Goal: Information Seeking & Learning: Learn about a topic

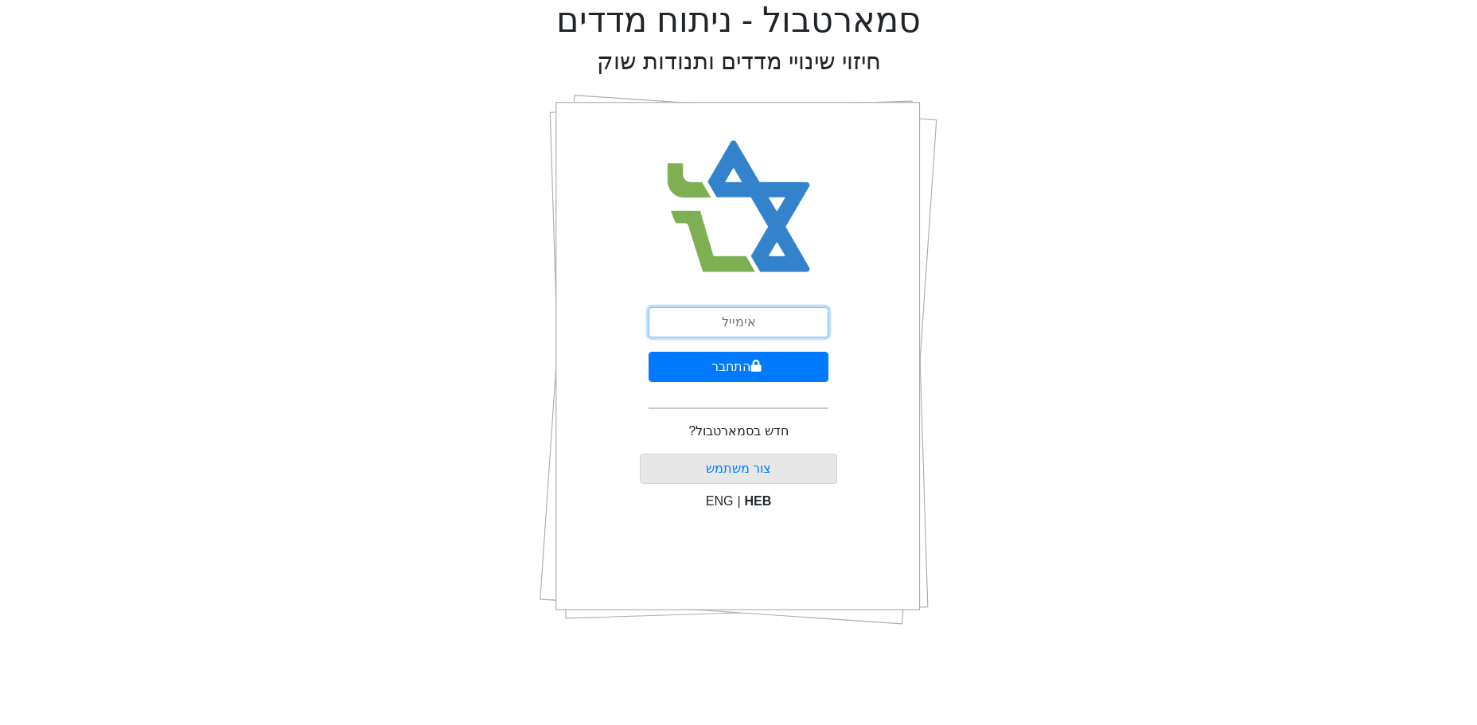
click at [739, 333] on input "email" at bounding box center [739, 322] width 180 height 30
type input "ק"
type input "[EMAIL_ADDRESS][DOMAIN_NAME]"
click at [765, 369] on button "התחבר" at bounding box center [739, 367] width 180 height 30
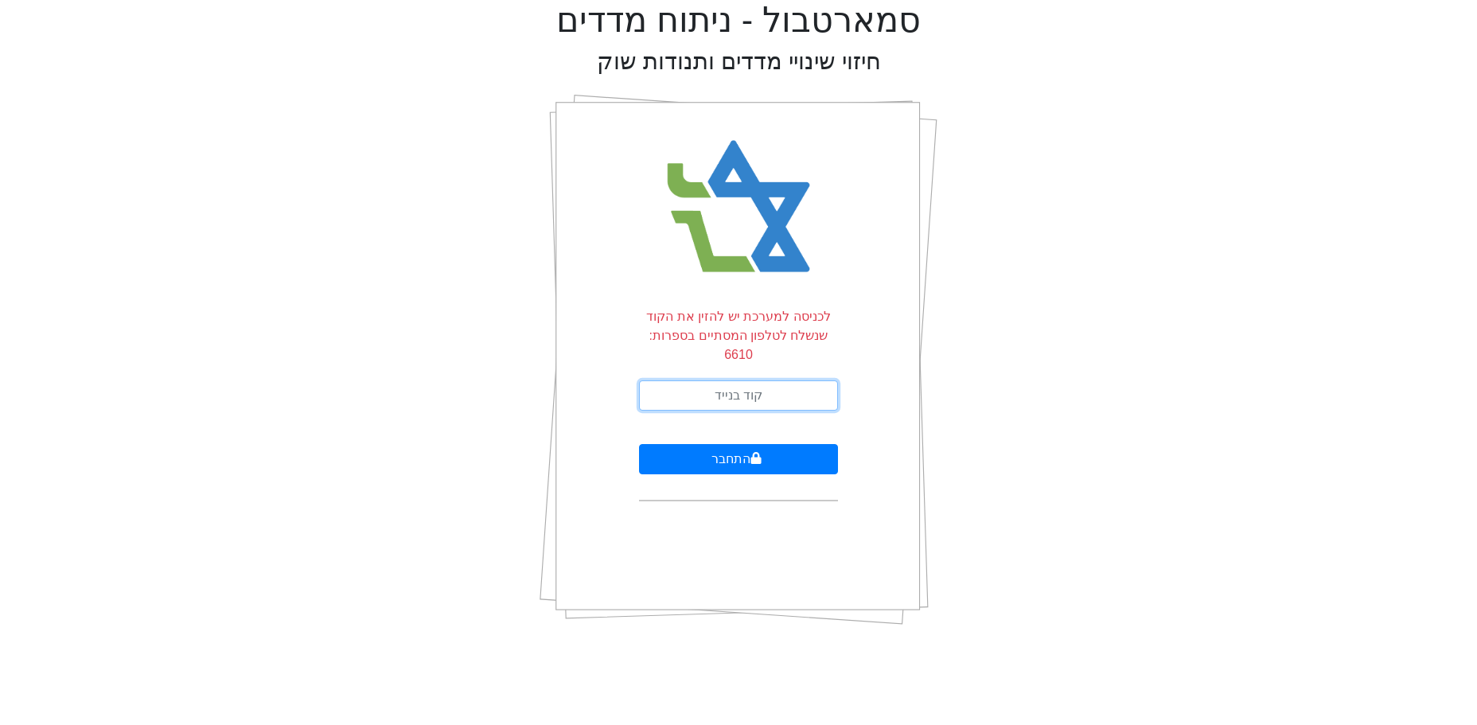
click at [768, 380] on input "text" at bounding box center [738, 395] width 199 height 30
type input "856994"
click at [639, 444] on button "התחבר" at bounding box center [738, 459] width 199 height 30
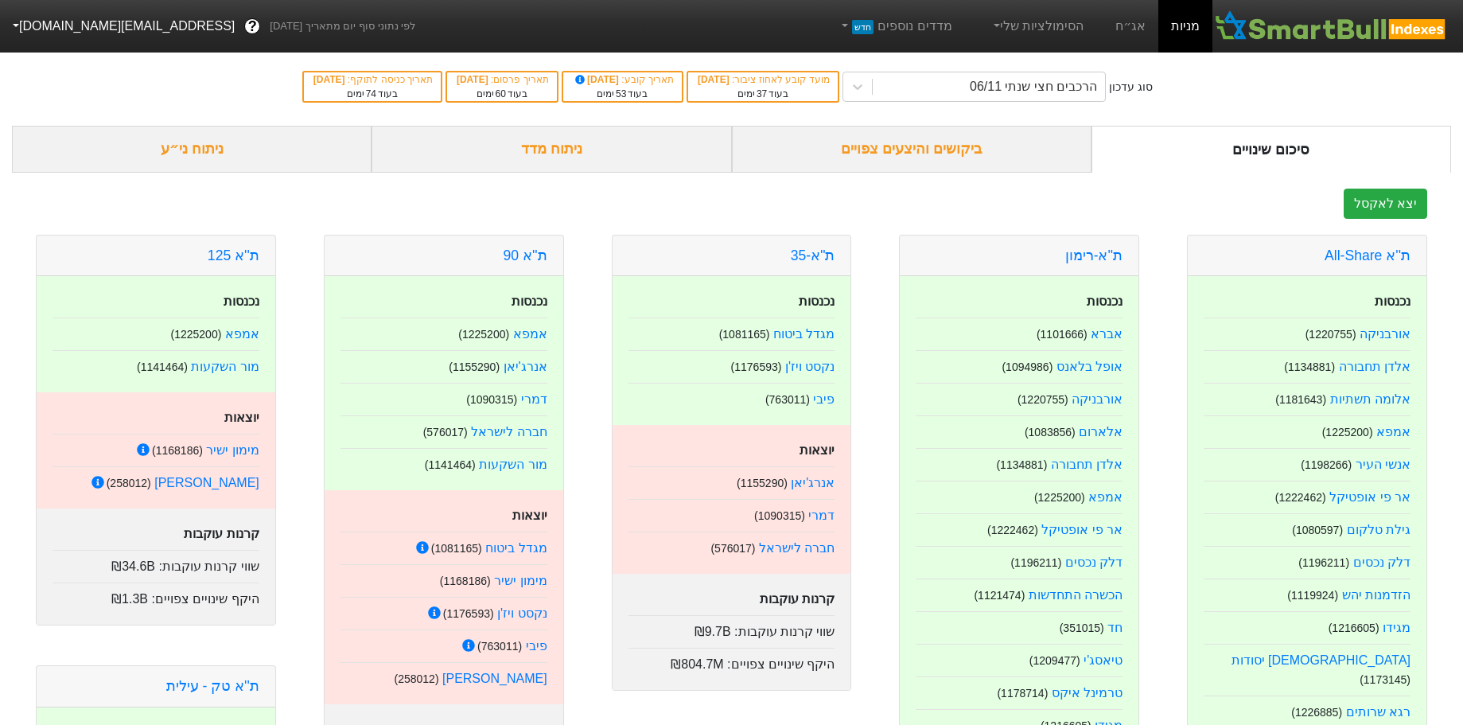
click at [1077, 80] on div "הרכבים חצי שנתי 06/11" at bounding box center [1033, 86] width 127 height 19
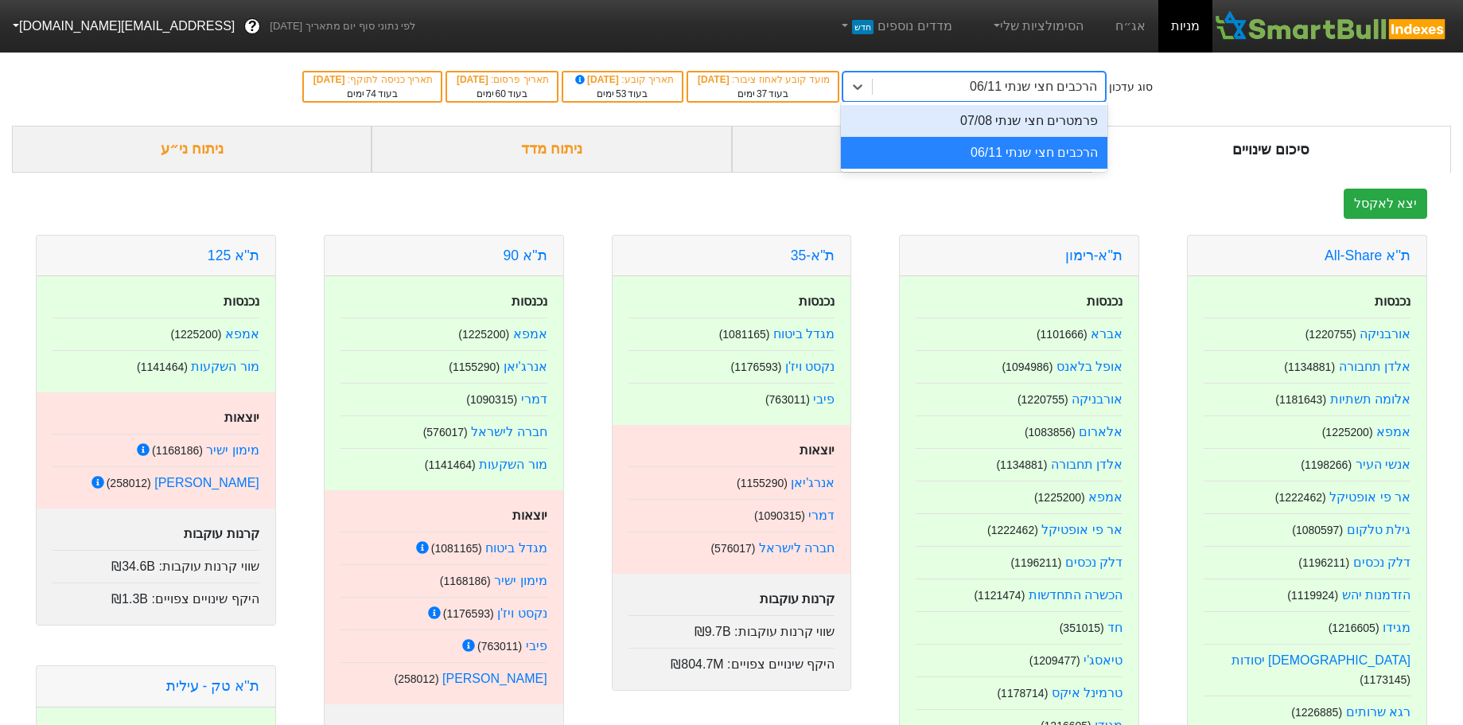
click at [1066, 129] on div "פרמטרים חצי שנתי 07/08" at bounding box center [974, 121] width 267 height 32
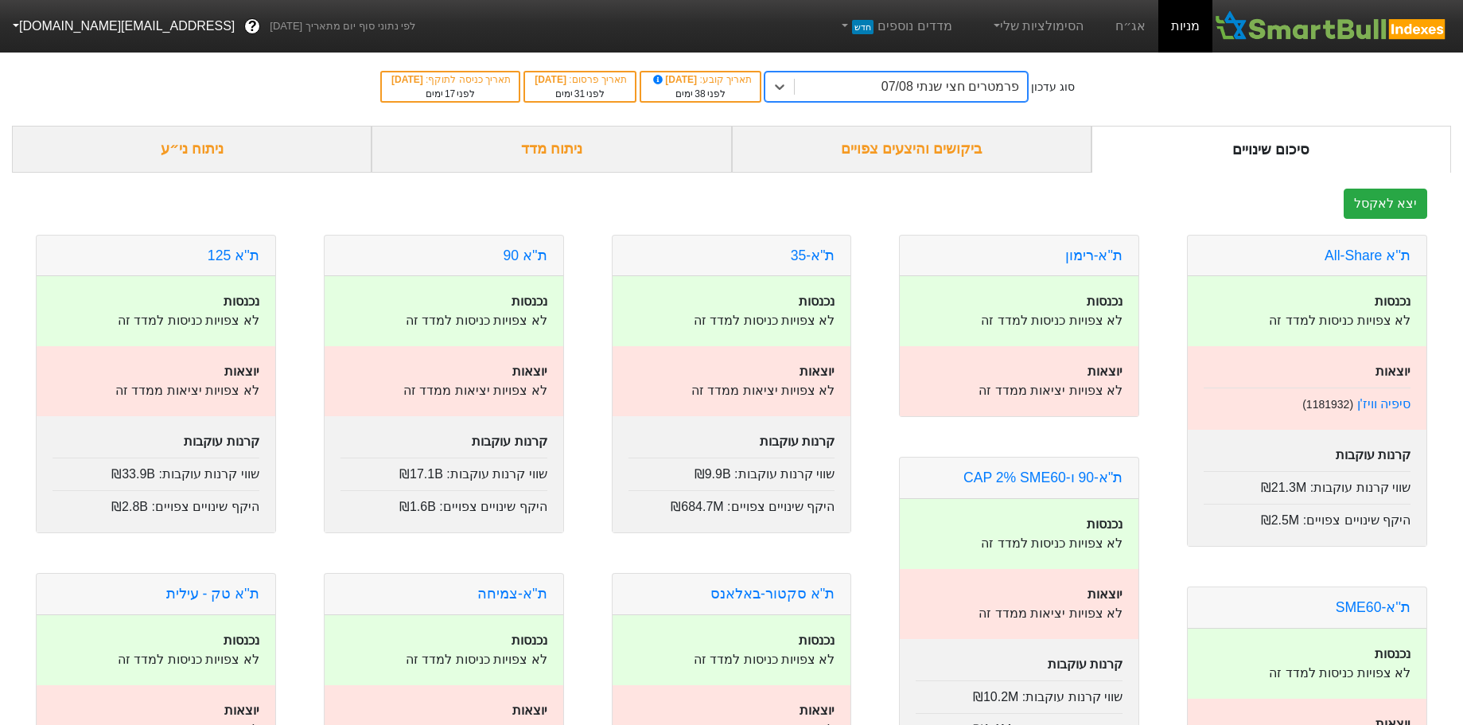
click at [567, 152] on div "ניתוח מדד" at bounding box center [552, 149] width 360 height 47
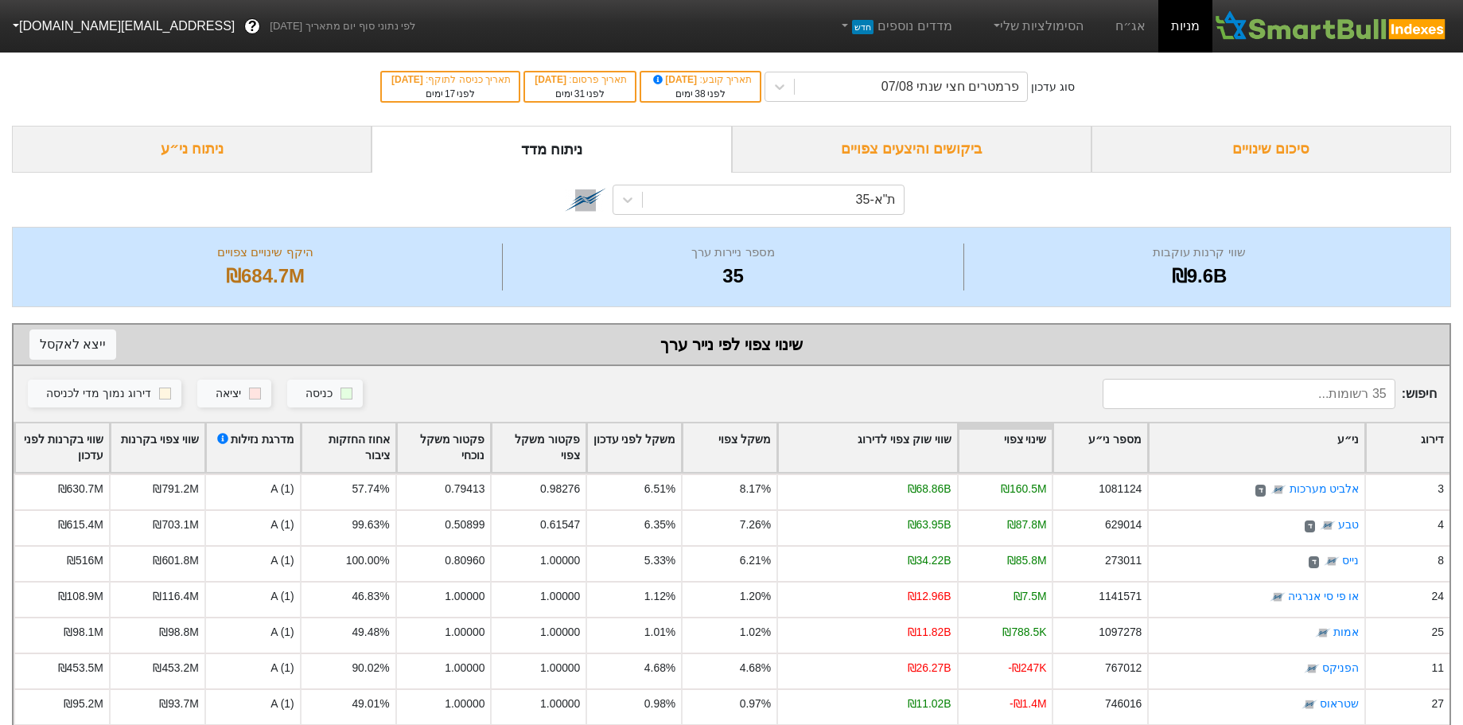
click at [679, 199] on div "ת"א-35" at bounding box center [774, 199] width 262 height 29
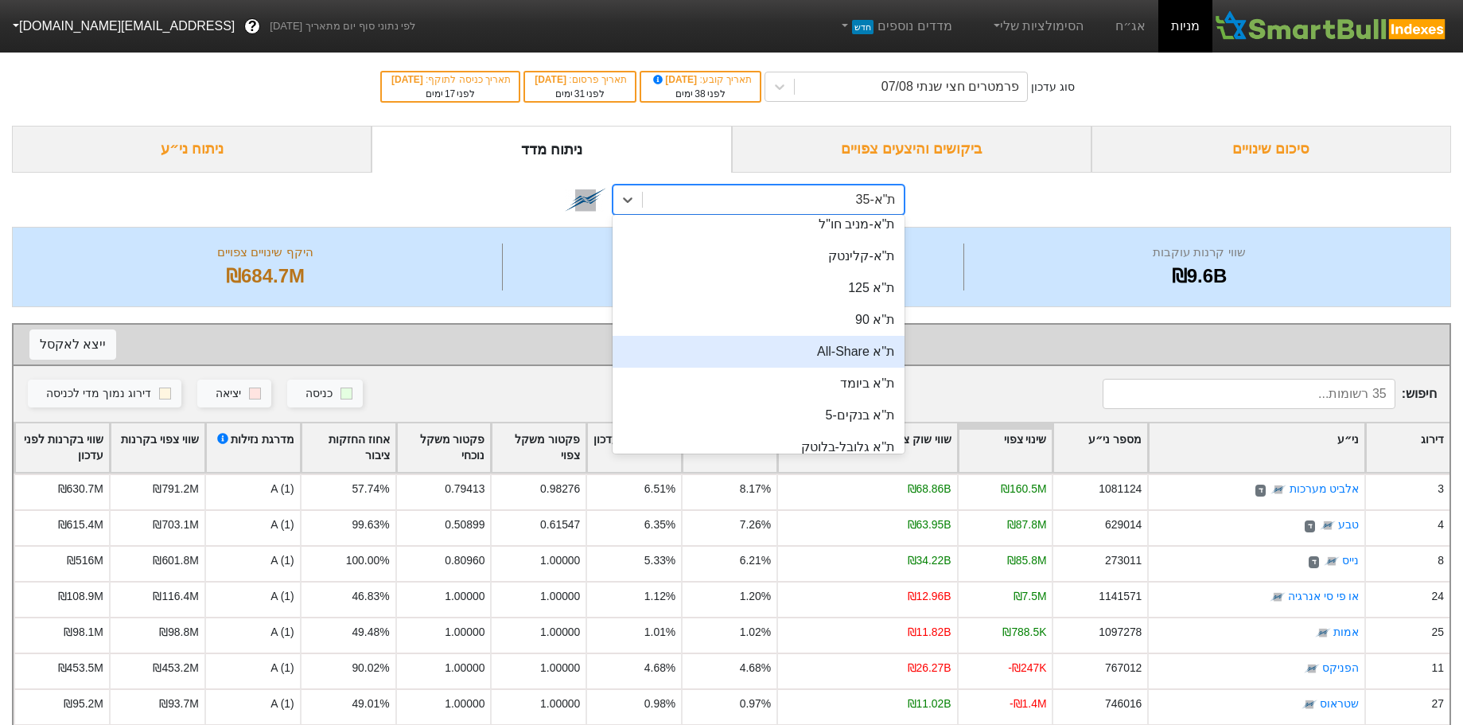
scroll to position [159, 0]
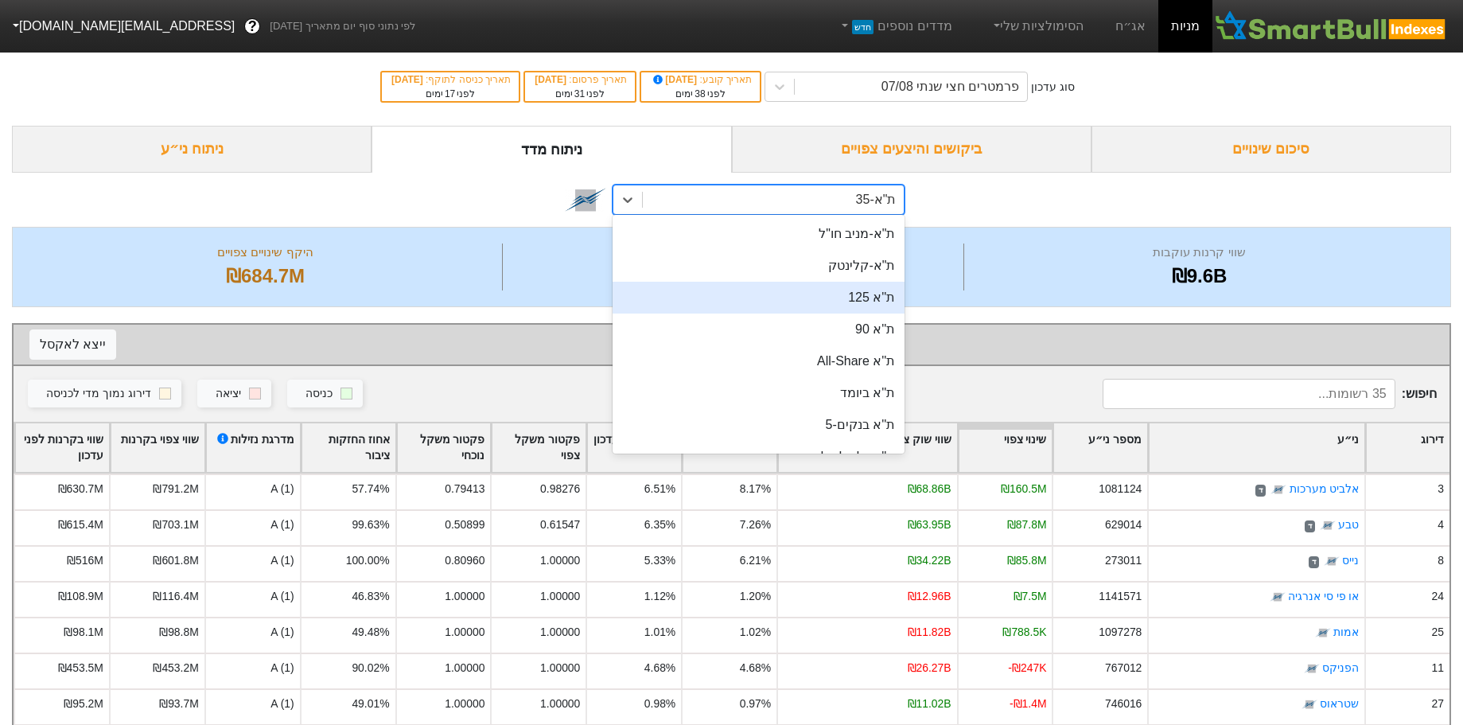
click at [820, 306] on div "ת''א 125" at bounding box center [759, 298] width 293 height 32
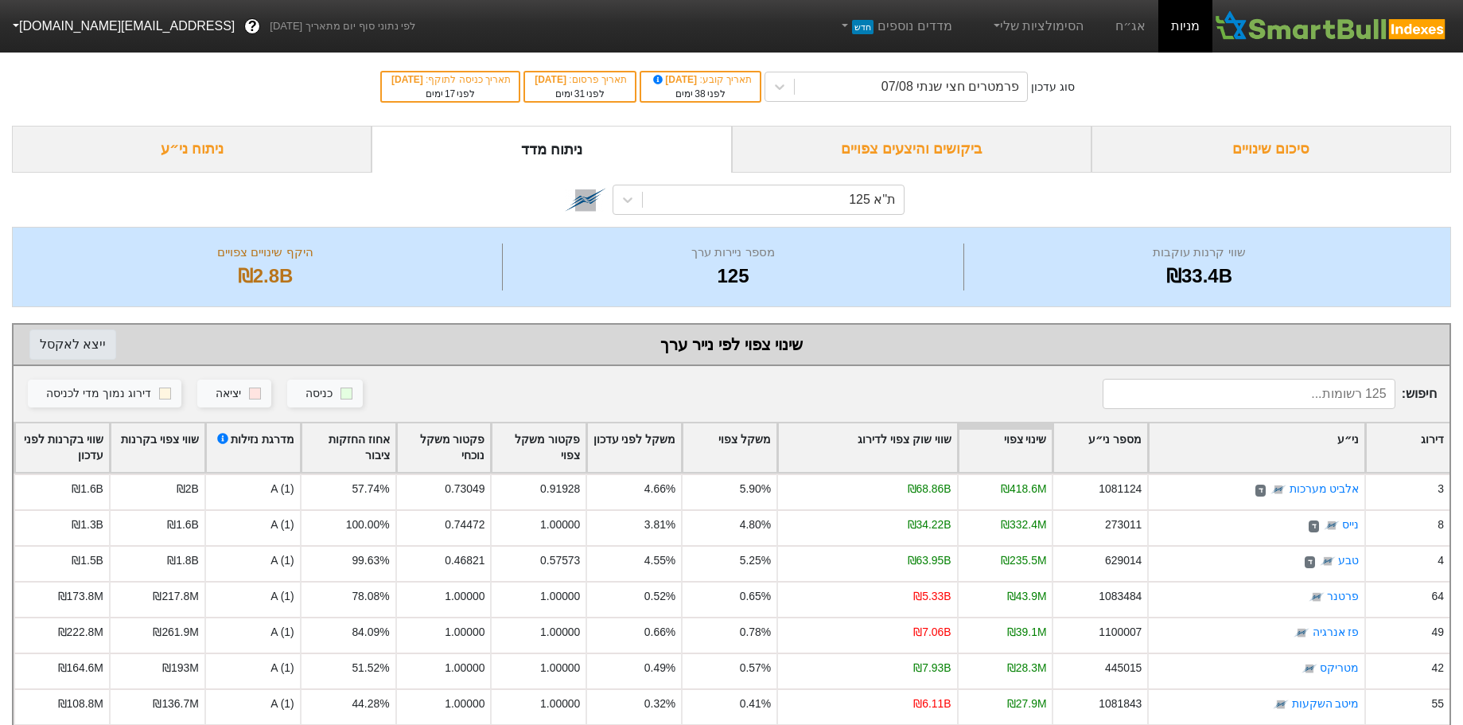
click at [84, 342] on button "ייצא ל אקסל" at bounding box center [72, 344] width 87 height 30
click at [797, 198] on div "ת''א 125" at bounding box center [774, 199] width 262 height 29
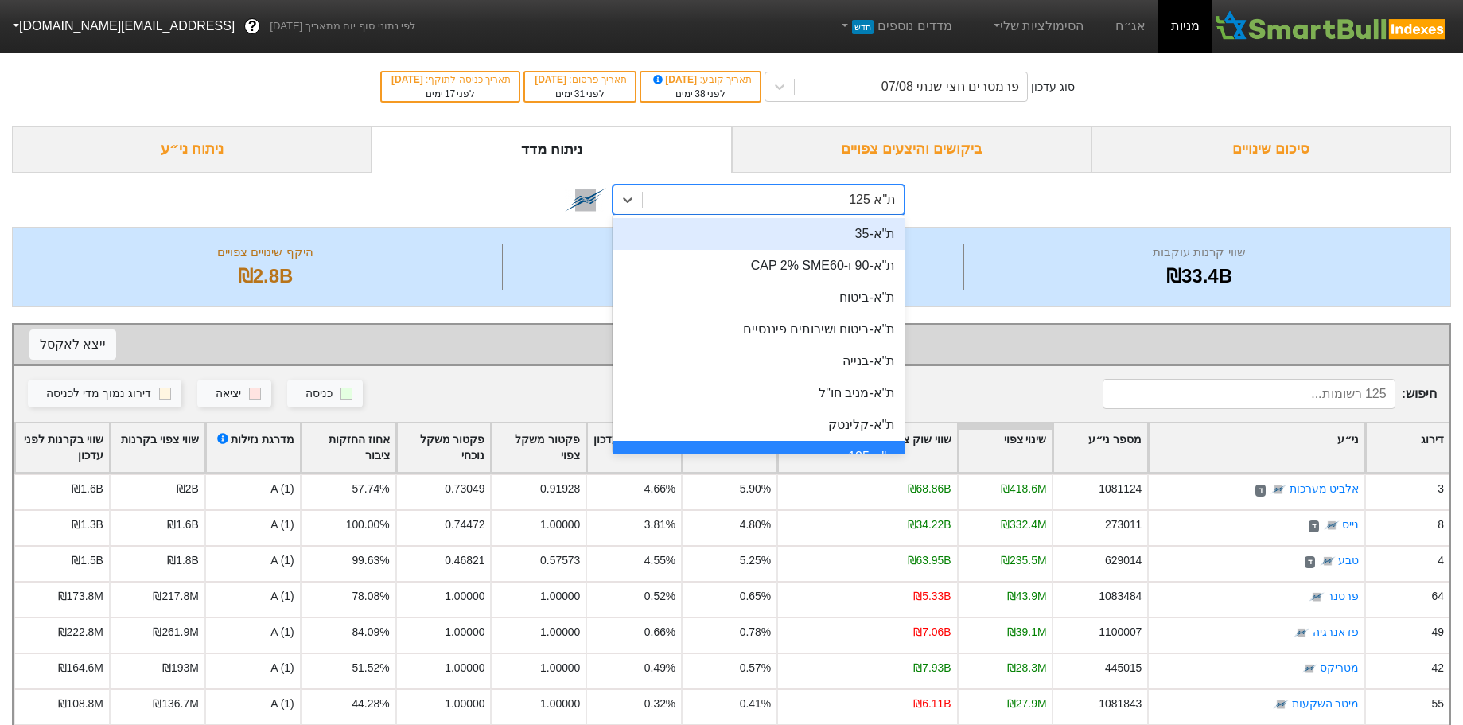
click at [860, 239] on div "ת"א-35" at bounding box center [759, 234] width 293 height 32
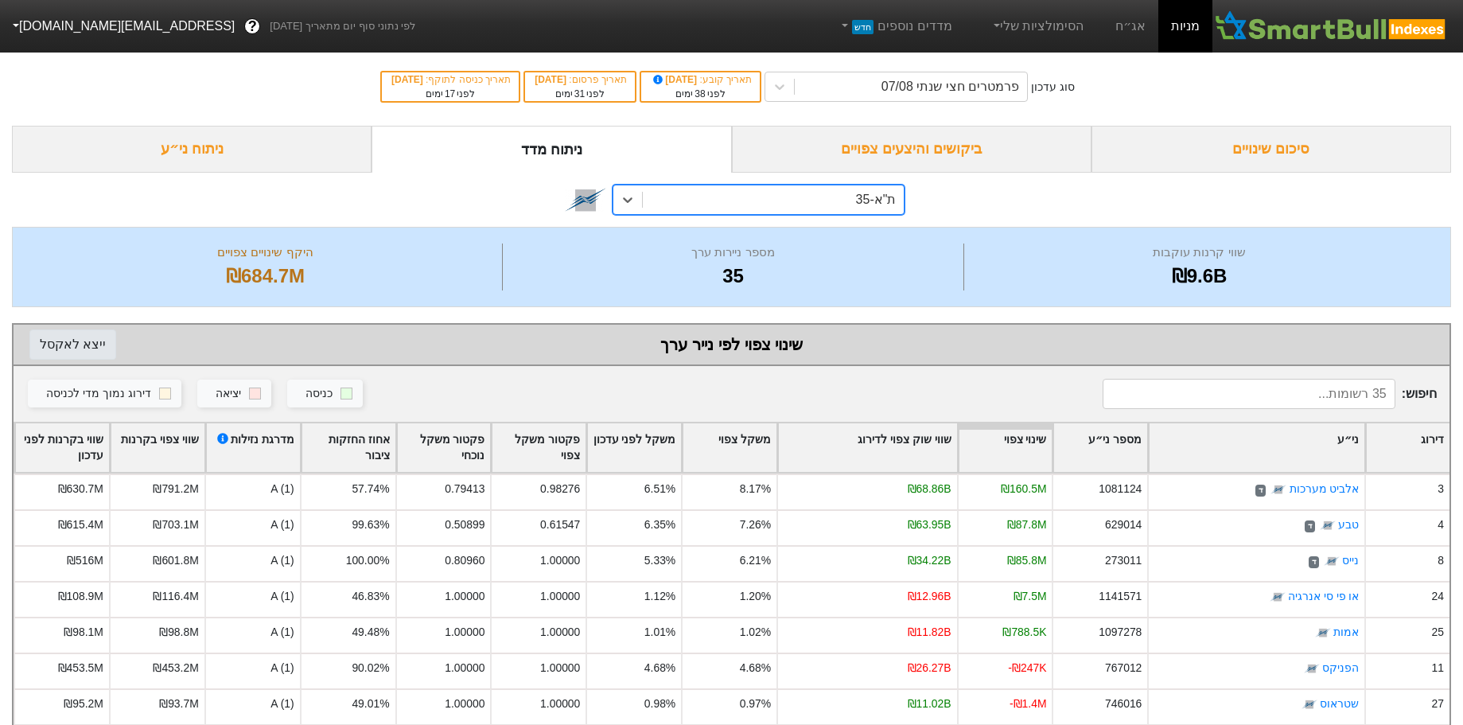
click at [56, 338] on button "ייצא ל אקסל" at bounding box center [72, 344] width 87 height 30
click at [891, 146] on div "ביקושים והיצעים צפויים" at bounding box center [912, 149] width 360 height 47
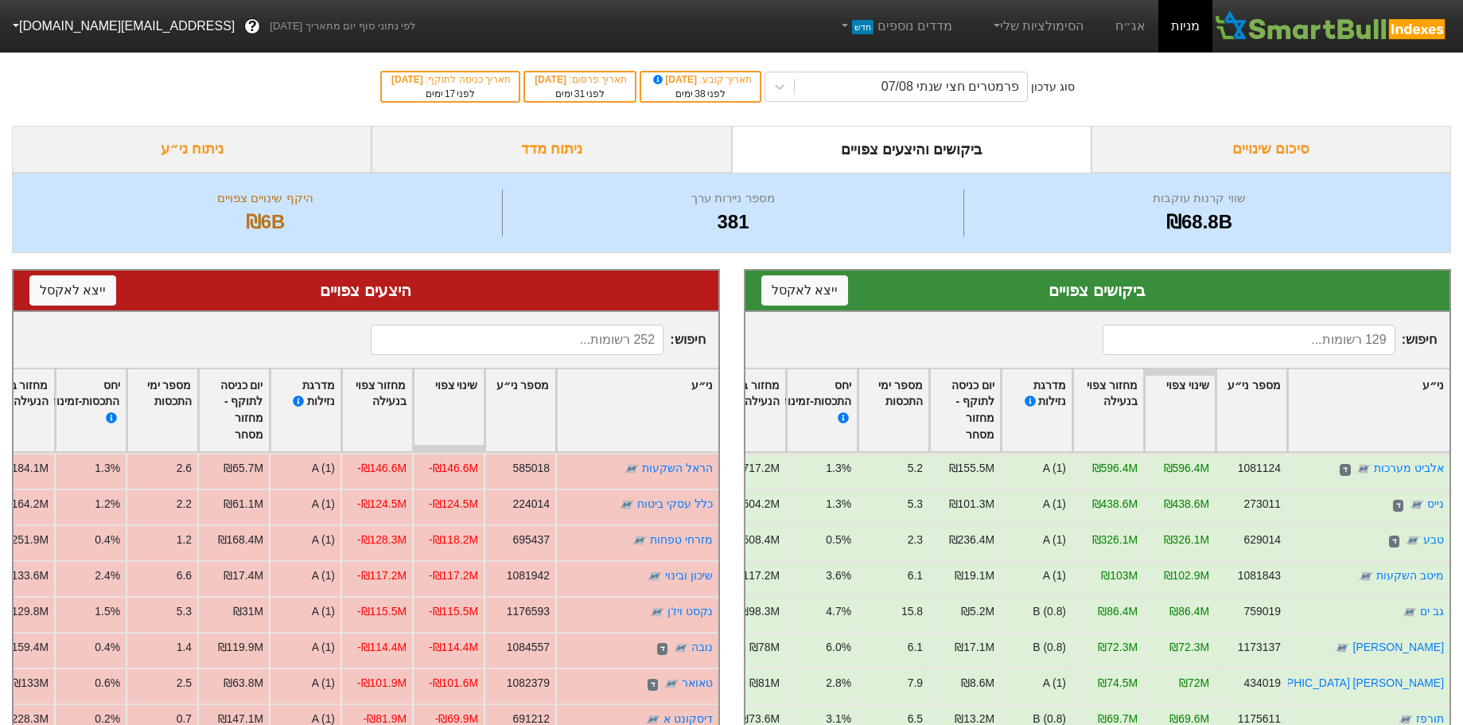
click at [493, 141] on div "ניתוח מדד" at bounding box center [552, 149] width 360 height 47
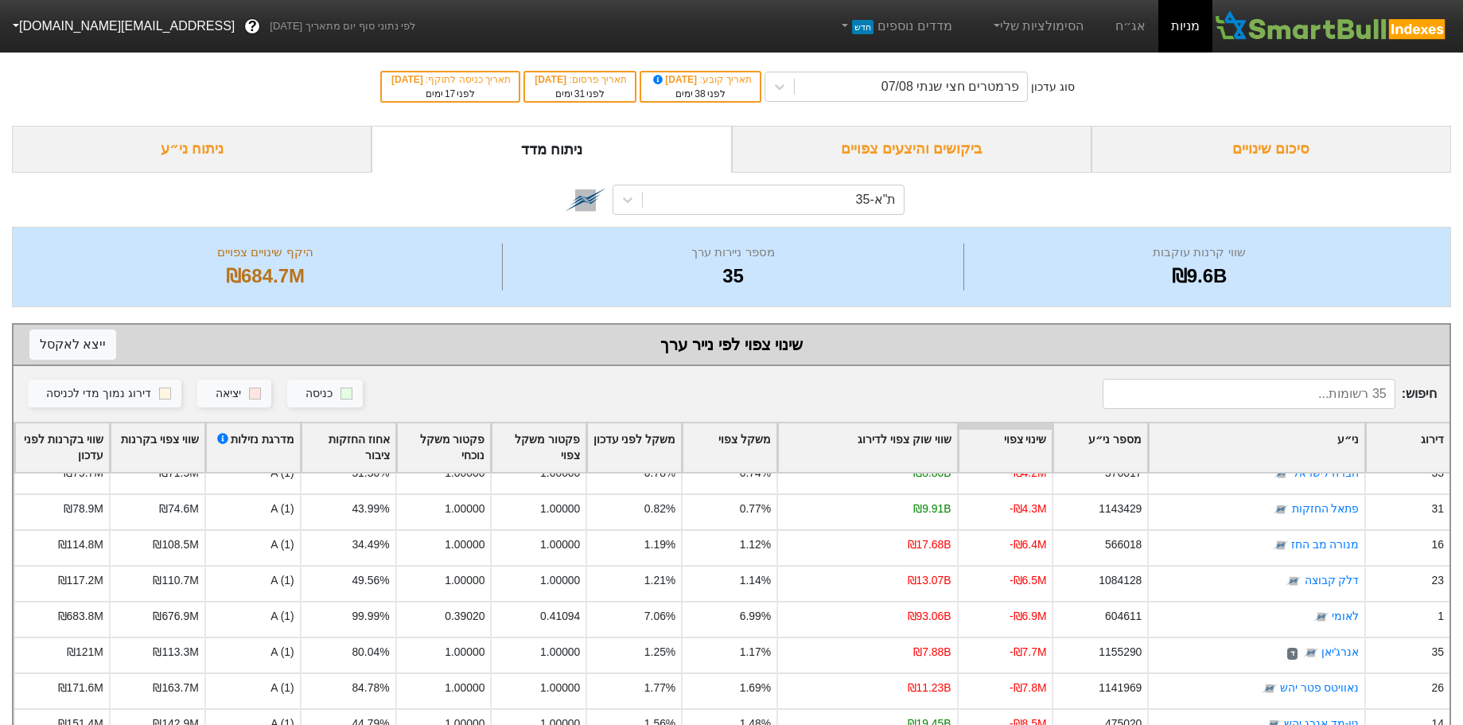
scroll to position [318, 0]
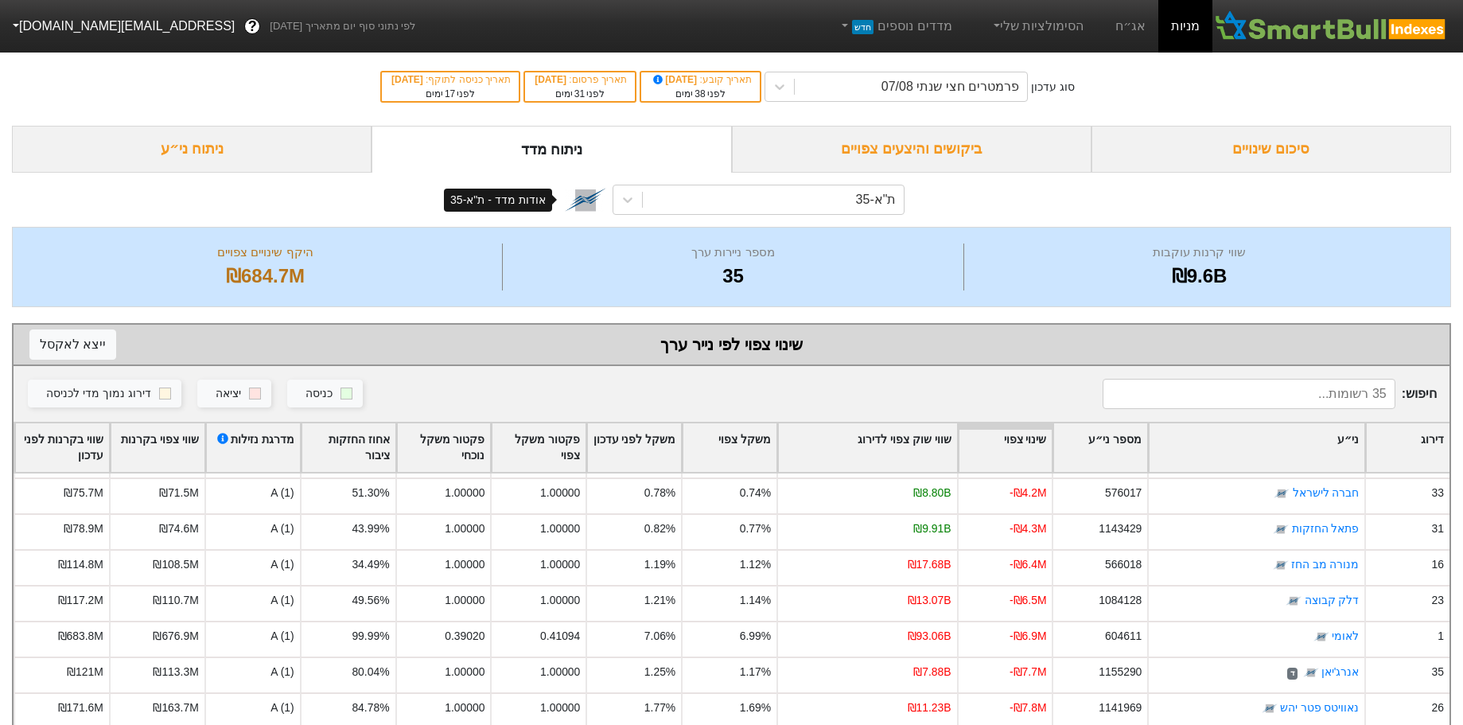
click at [604, 201] on img at bounding box center [585, 199] width 41 height 41
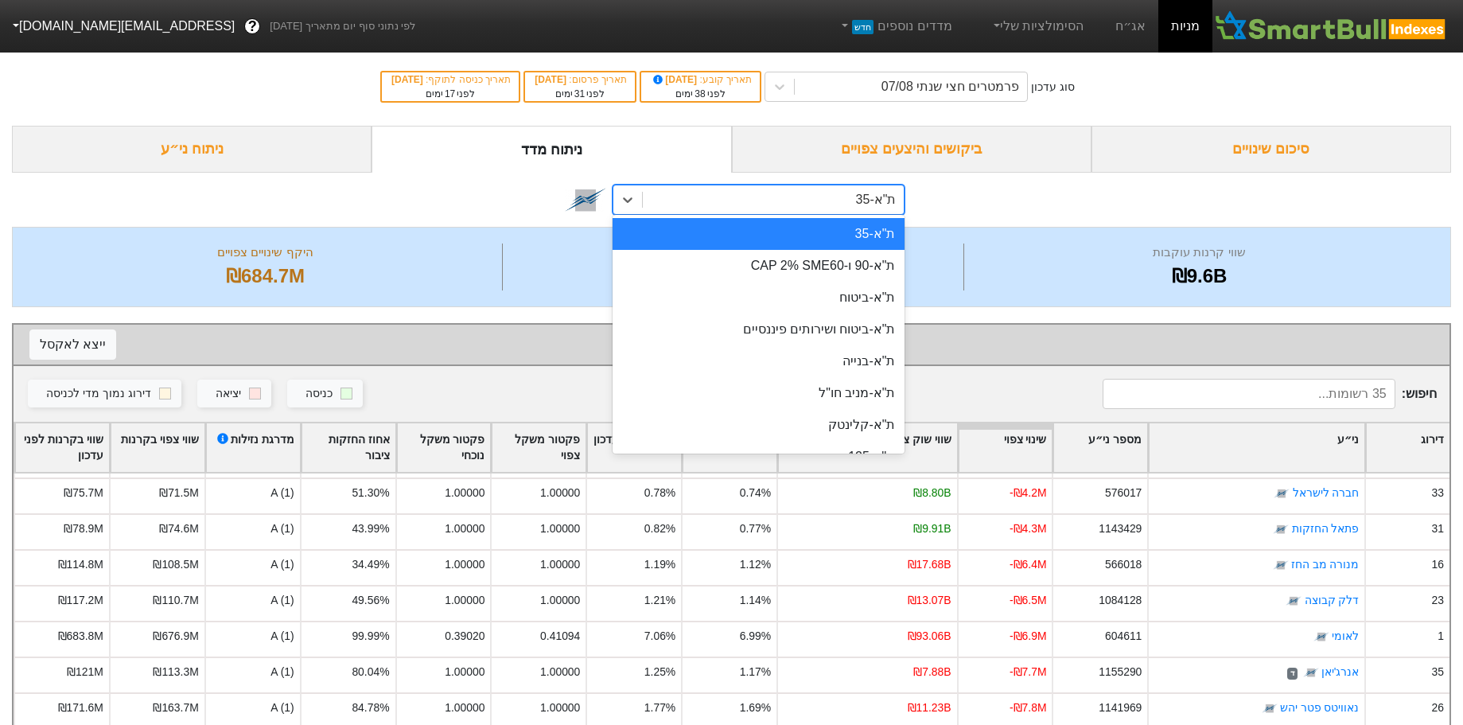
click at [774, 198] on div "ת"א-35" at bounding box center [774, 199] width 262 height 29
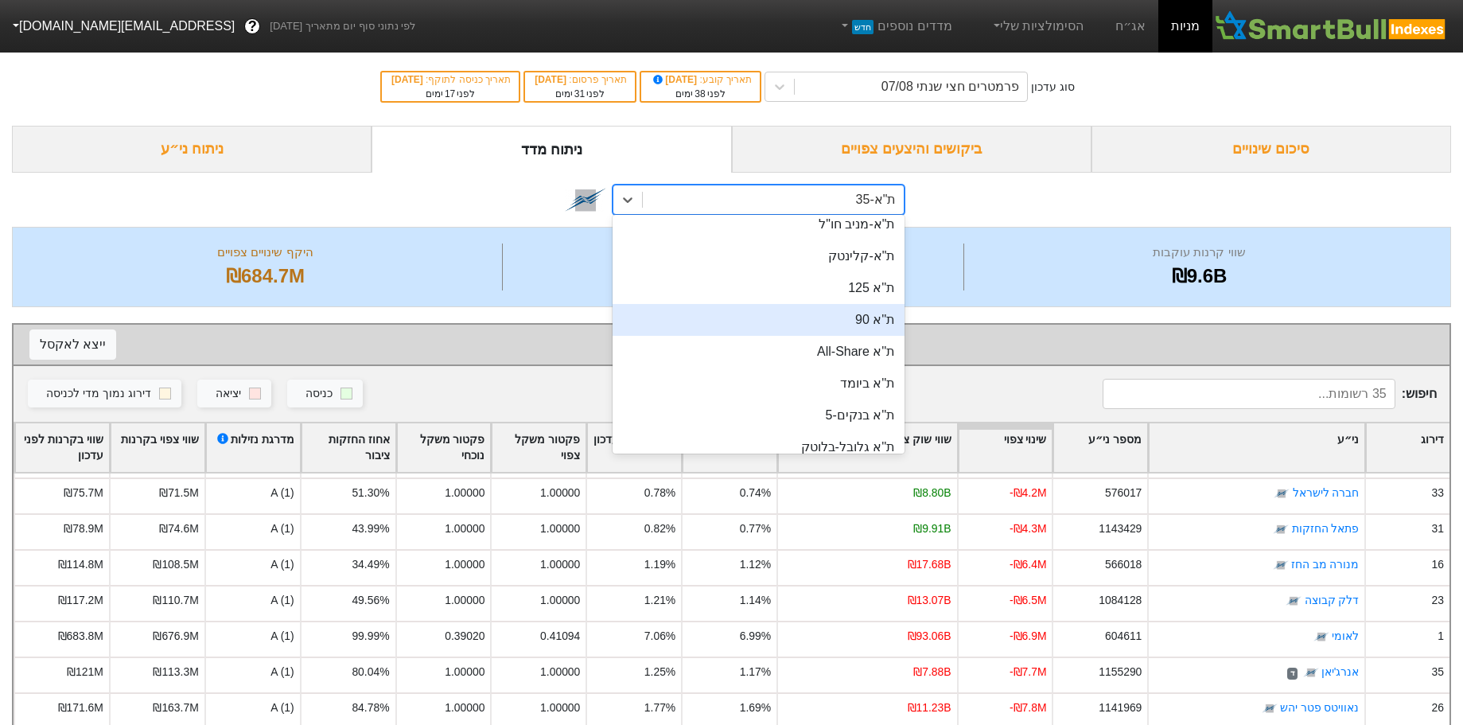
scroll to position [159, 0]
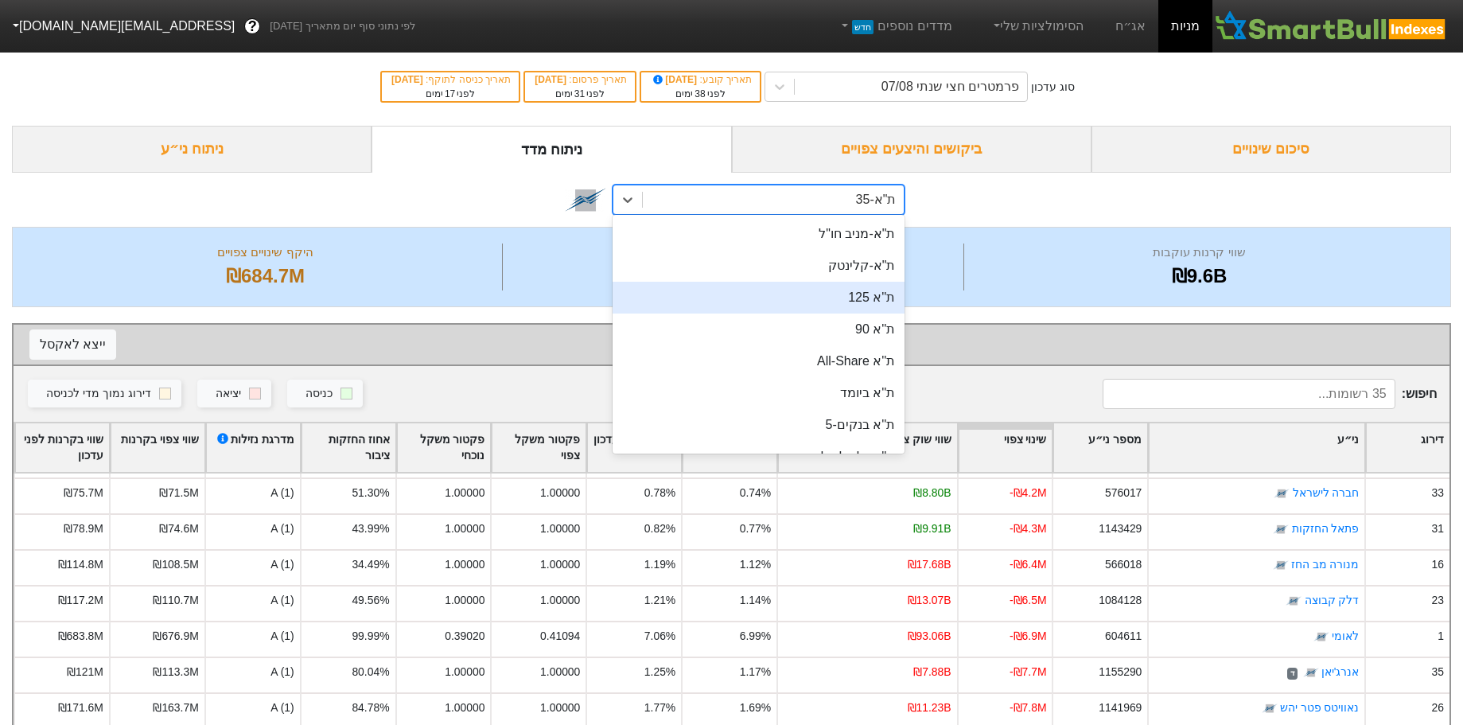
click at [764, 302] on div "ת''א 125" at bounding box center [759, 298] width 293 height 32
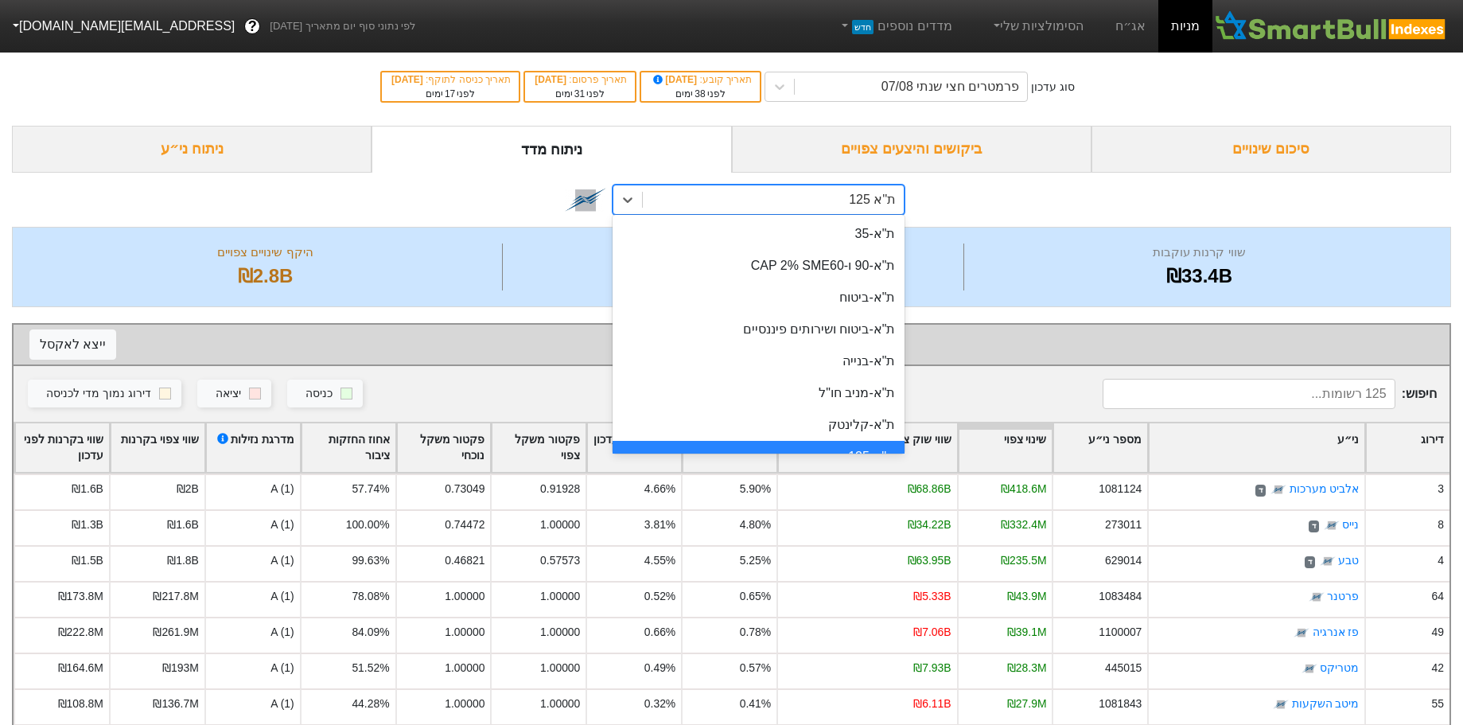
click at [828, 209] on div "ת''א 125" at bounding box center [774, 199] width 262 height 29
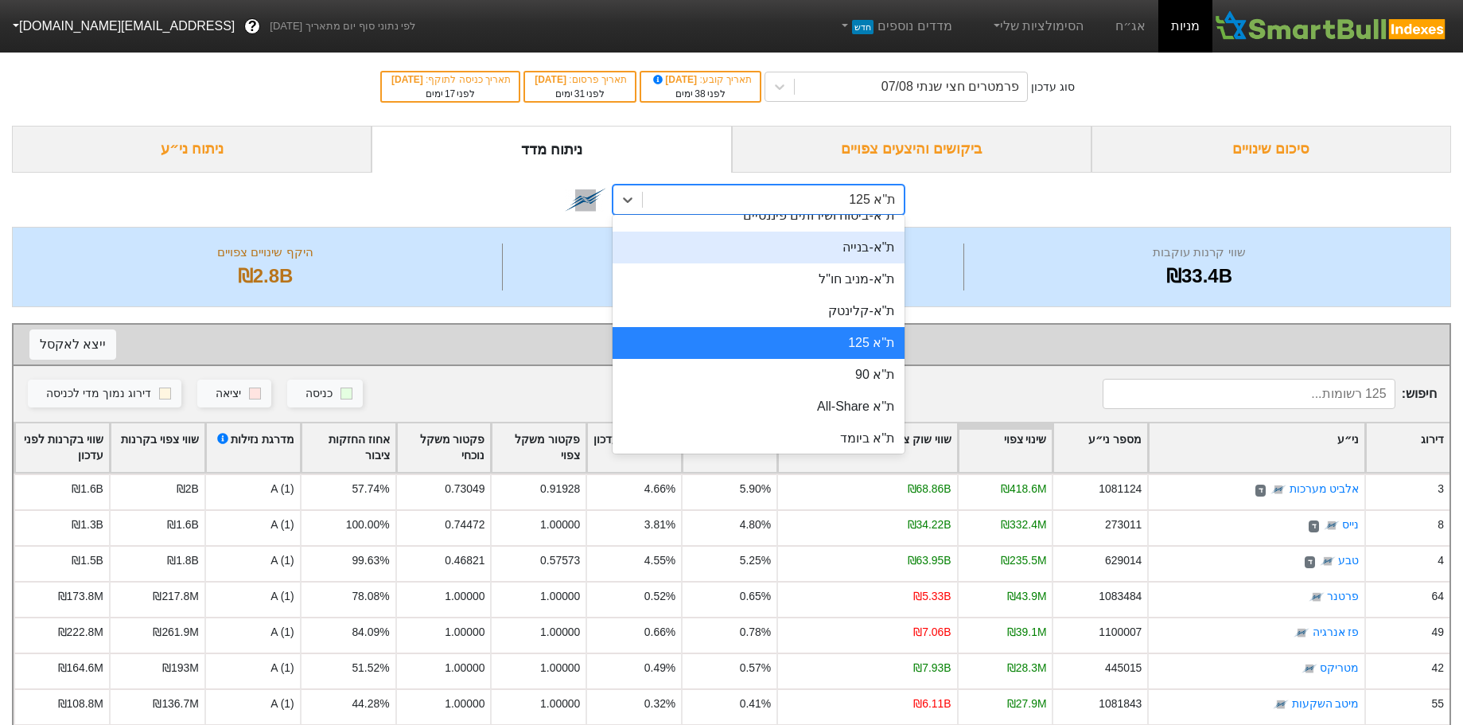
scroll to position [109, 0]
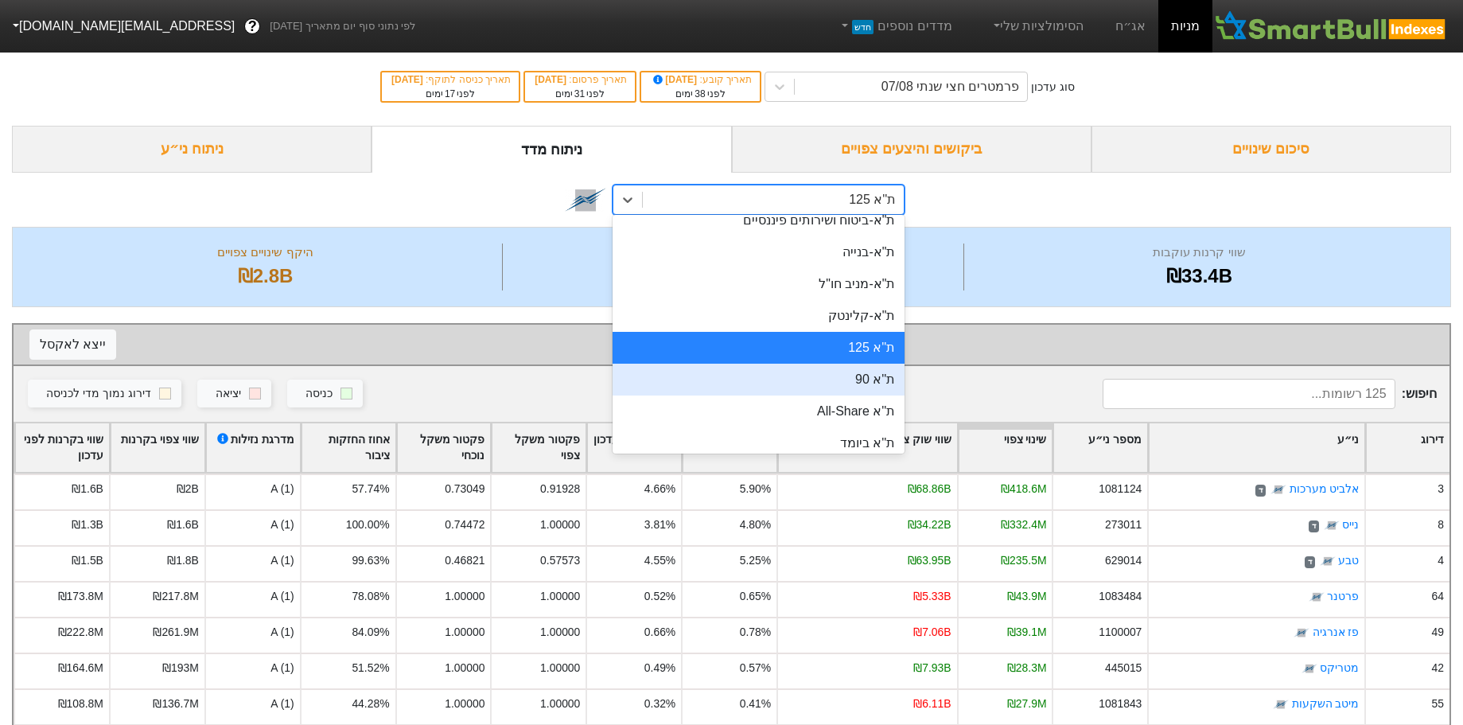
click at [844, 380] on div "ת''א 90" at bounding box center [759, 380] width 293 height 32
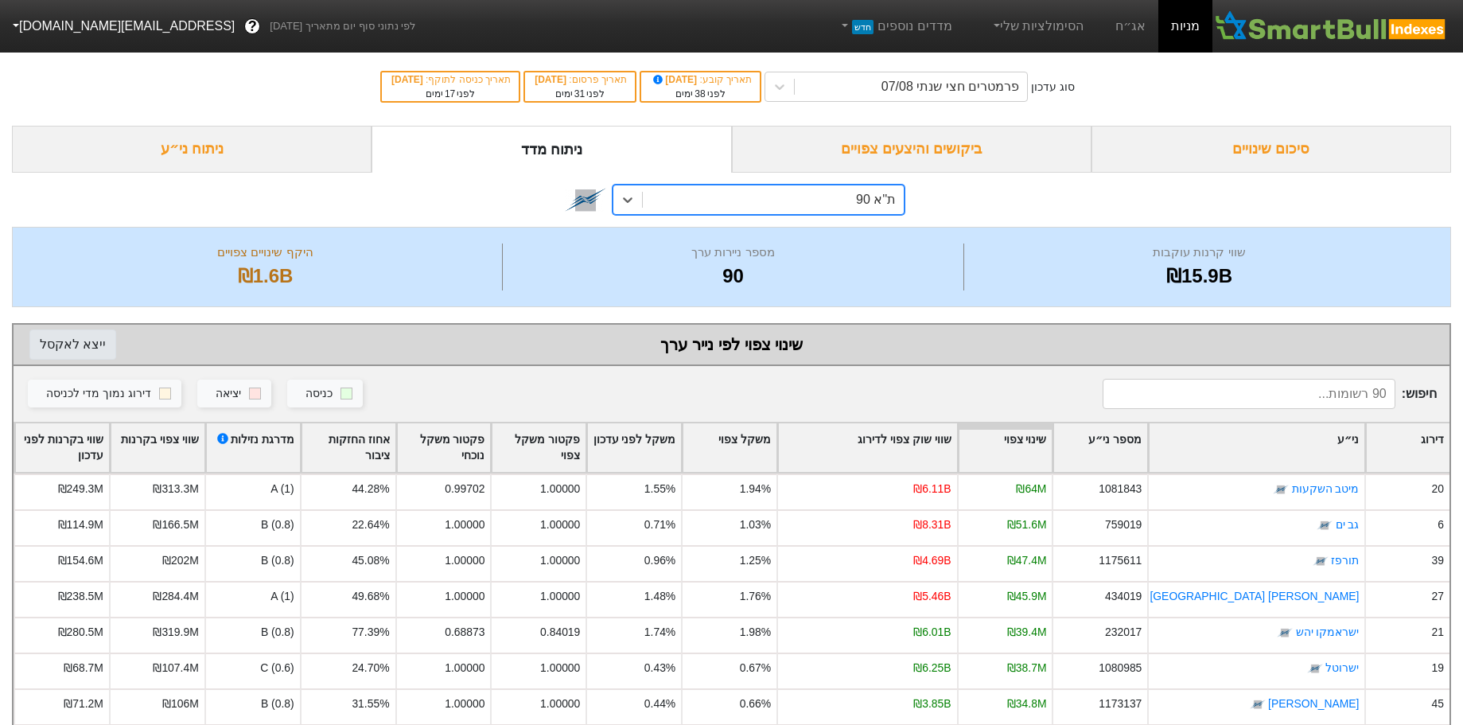
click at [77, 347] on button "ייצא ל אקסל" at bounding box center [72, 344] width 87 height 30
click at [973, 158] on div "ביקושים והיצעים צפויים" at bounding box center [912, 149] width 360 height 47
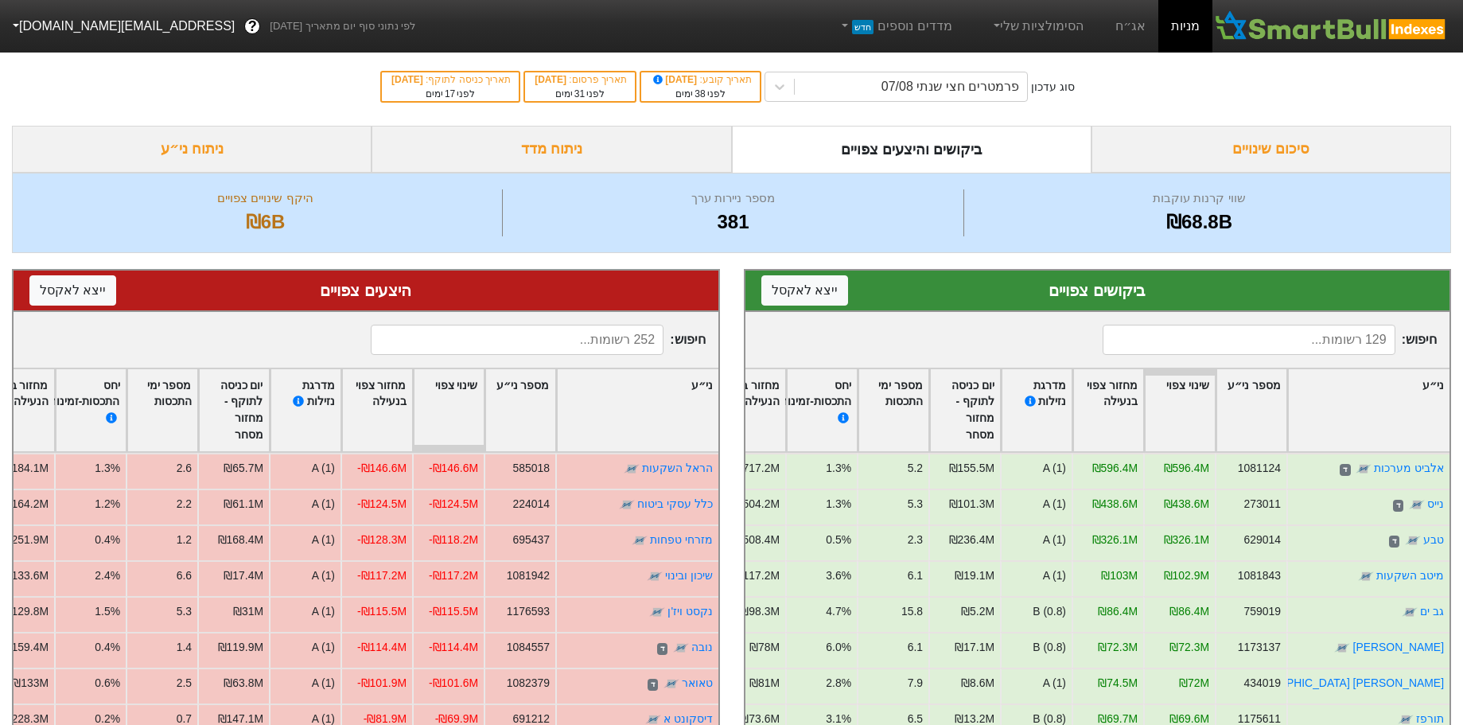
drag, startPoint x: 558, startPoint y: 142, endPoint x: 546, endPoint y: 149, distance: 13.9
click at [558, 142] on div "ניתוח מדד" at bounding box center [552, 149] width 360 height 47
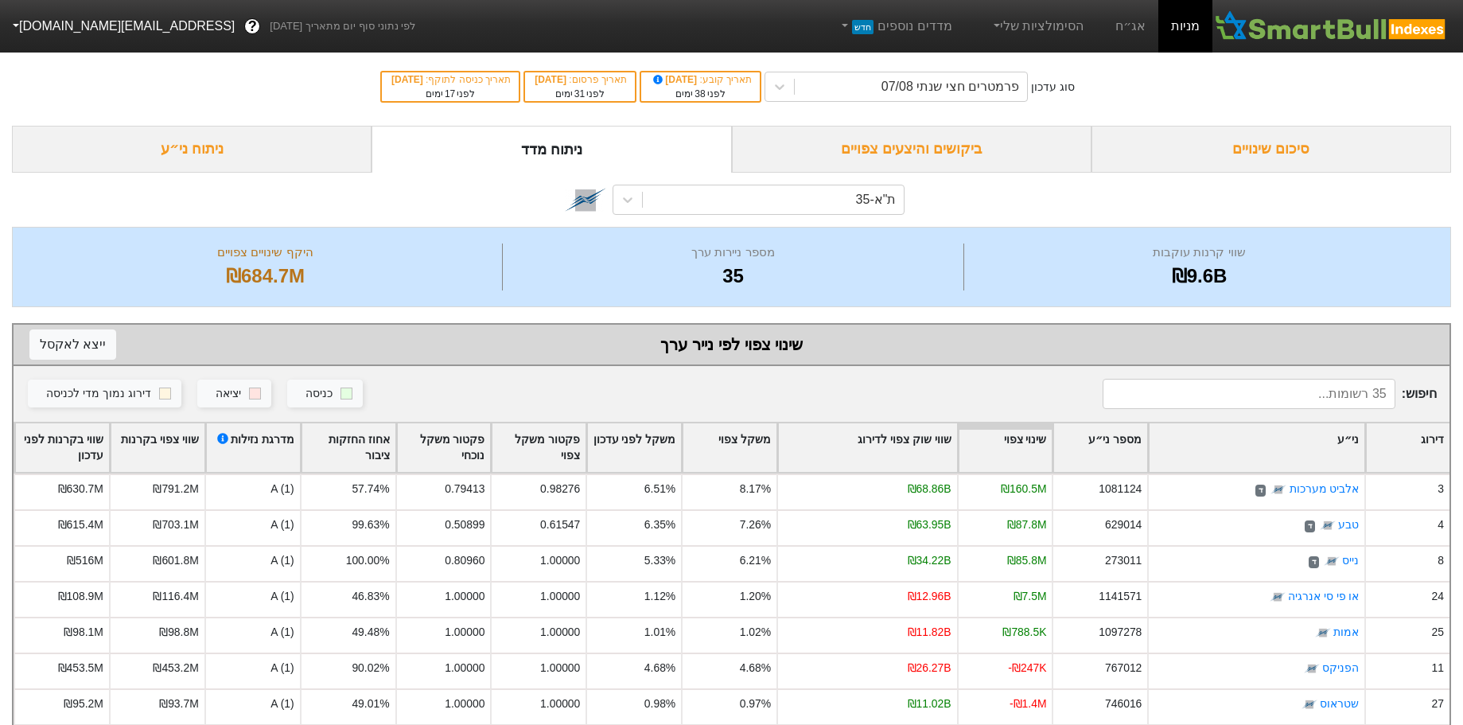
click at [1246, 155] on div "סיכום שינויים" at bounding box center [1272, 149] width 360 height 47
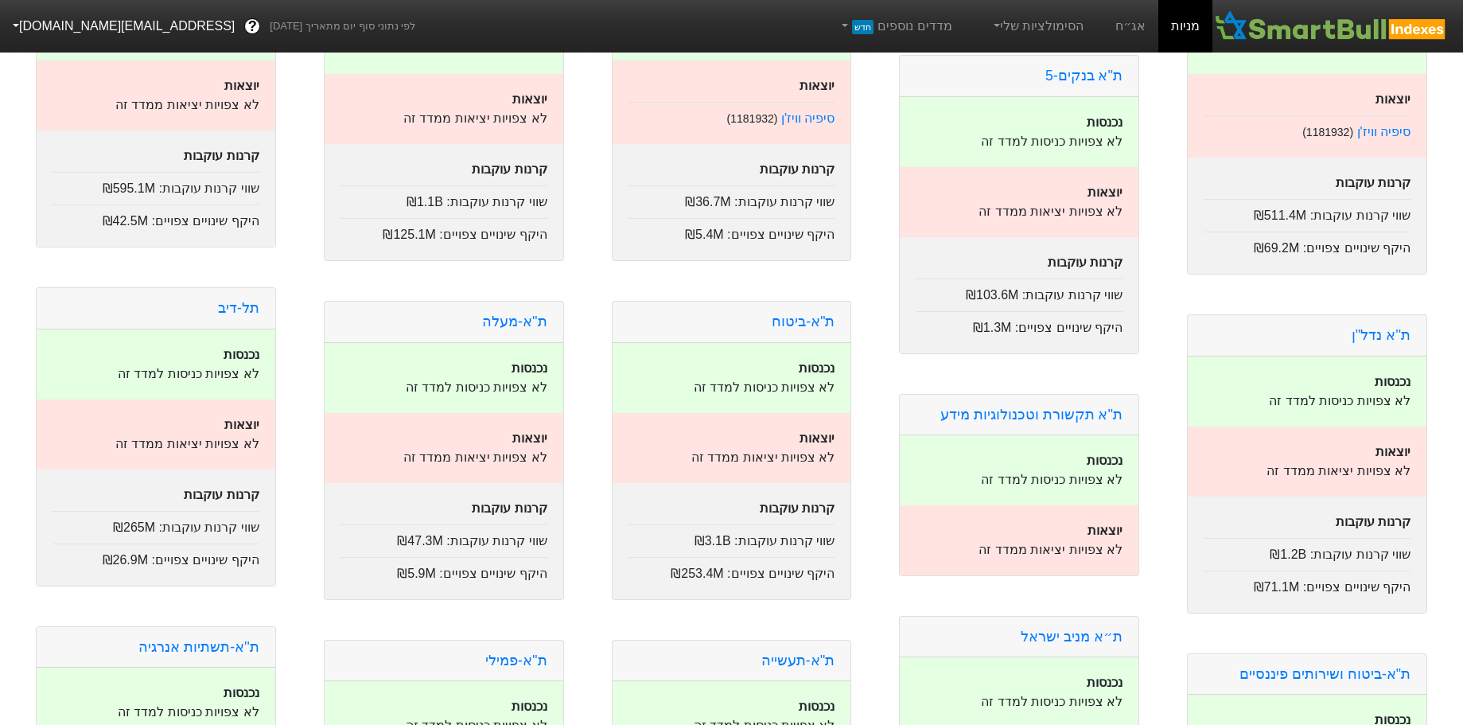
scroll to position [961, 0]
click at [818, 331] on link "ת"א-ביטוח" at bounding box center [803, 324] width 63 height 16
